Goal: Transaction & Acquisition: Purchase product/service

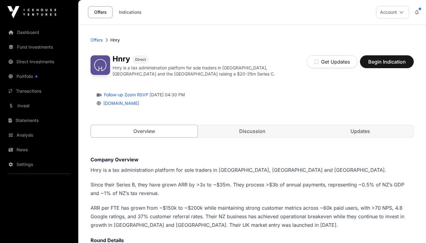
click at [381, 65] on span "Begin Indication" at bounding box center [387, 61] width 39 height 7
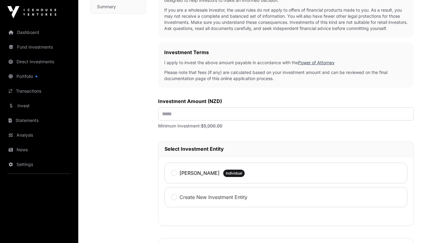
scroll to position [156, 0]
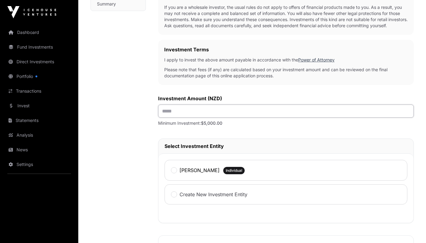
click at [199, 114] on input "text" at bounding box center [286, 111] width 256 height 13
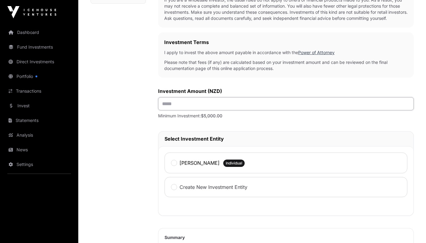
scroll to position [168, 0]
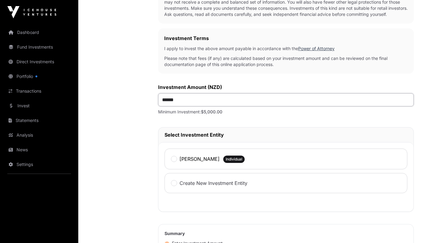
type input "*******"
click at [182, 159] on label "[PERSON_NAME]" at bounding box center [199, 158] width 40 height 7
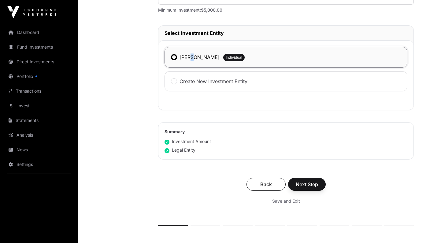
scroll to position [285, 0]
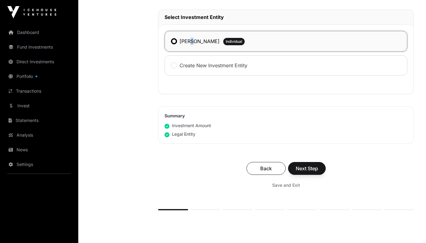
click at [304, 168] on span "Next Step" at bounding box center [307, 168] width 22 height 7
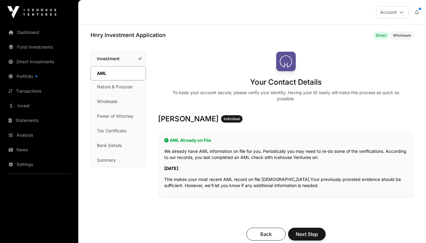
click at [262, 236] on span "Back" at bounding box center [266, 234] width 24 height 7
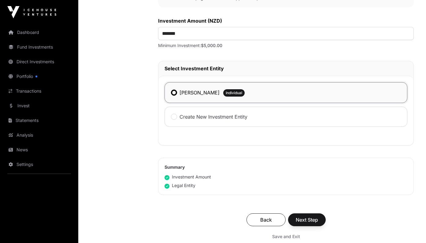
scroll to position [233, 0]
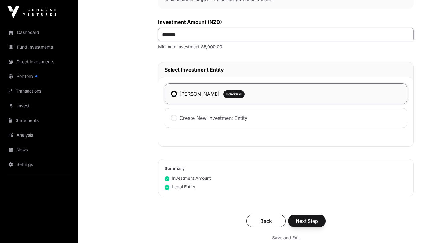
click at [159, 36] on input "*******" at bounding box center [286, 34] width 256 height 13
click at [308, 222] on span "Next Step" at bounding box center [307, 220] width 22 height 7
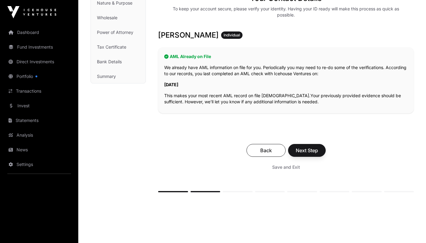
scroll to position [85, 0]
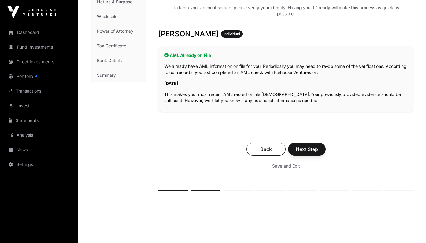
click at [304, 148] on span "Next Step" at bounding box center [307, 149] width 22 height 7
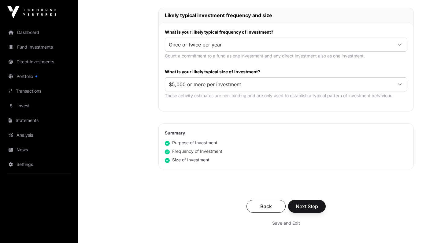
scroll to position [311, 0]
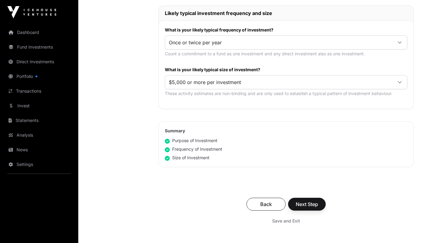
click at [312, 203] on span "Next Step" at bounding box center [307, 204] width 22 height 7
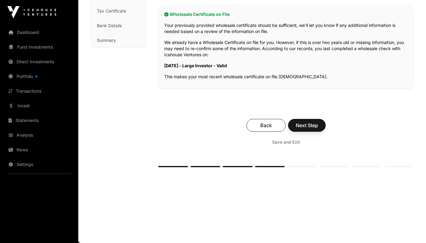
scroll to position [120, 0]
click at [312, 131] on button "Next Step" at bounding box center [307, 125] width 38 height 13
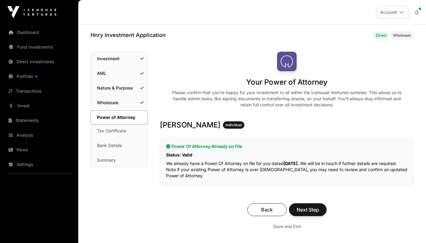
click at [302, 209] on span "Next Step" at bounding box center [308, 209] width 22 height 7
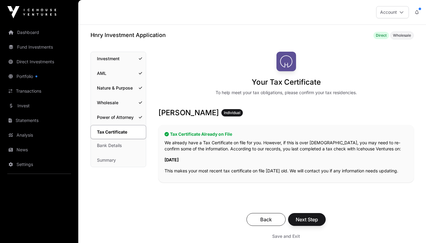
drag, startPoint x: 309, startPoint y: 231, endPoint x: 310, endPoint y: 226, distance: 4.7
click at [309, 230] on div "Back Next Step Save and Exit" at bounding box center [285, 227] width 255 height 41
click at [311, 224] on button "Next Step" at bounding box center [307, 219] width 38 height 13
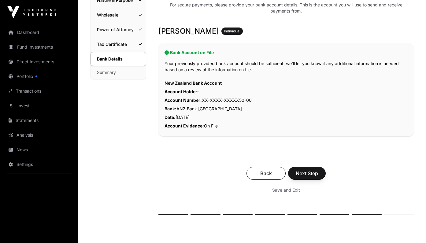
scroll to position [89, 0]
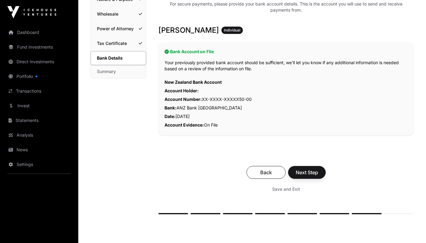
click at [312, 175] on span "Next Step" at bounding box center [307, 172] width 22 height 7
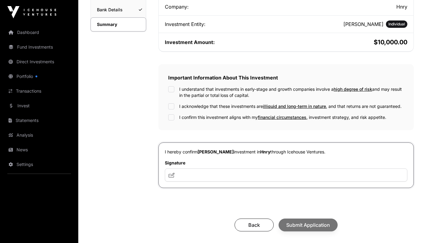
scroll to position [137, 0]
click at [173, 176] on input "text" at bounding box center [286, 174] width 242 height 13
type input "********"
click at [161, 86] on div "Important Information About This Investment I understand that investments in ea…" at bounding box center [285, 97] width 255 height 66
click at [168, 102] on div "I understand that investments in early-stage and growth companies involve a hig…" at bounding box center [286, 103] width 236 height 34
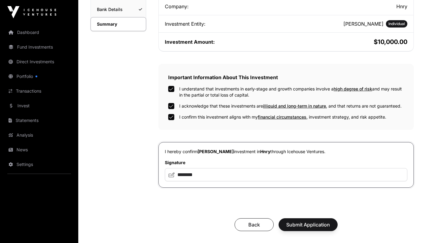
click at [302, 224] on span "Submit Application" at bounding box center [308, 224] width 44 height 7
